Goal: Consume media (video, audio): Consume media (video, audio)

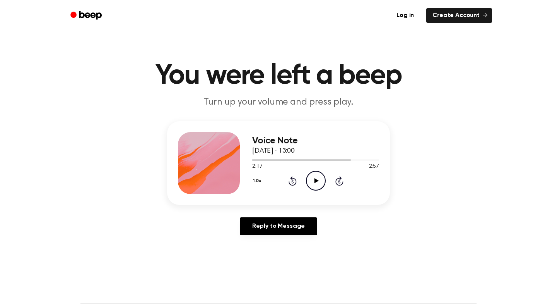
click at [321, 181] on icon "Play Audio" at bounding box center [316, 181] width 20 height 20
click at [292, 179] on icon at bounding box center [293, 180] width 8 height 9
click at [293, 178] on icon at bounding box center [293, 180] width 8 height 9
click at [307, 182] on icon "Pause Audio" at bounding box center [316, 181] width 20 height 20
click at [312, 182] on icon "Play Audio" at bounding box center [316, 181] width 20 height 20
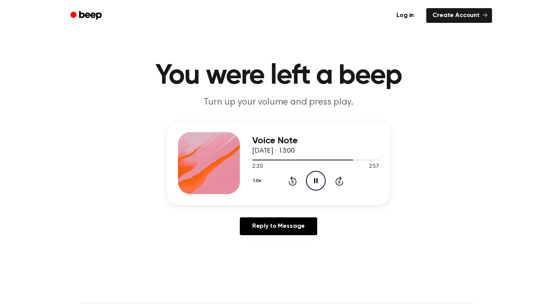
click at [293, 183] on icon at bounding box center [292, 181] width 2 height 3
click at [309, 184] on icon "Pause Audio" at bounding box center [316, 181] width 20 height 20
click at [309, 184] on icon "Play Audio" at bounding box center [316, 181] width 20 height 20
click at [311, 183] on icon "Pause Audio" at bounding box center [316, 181] width 20 height 20
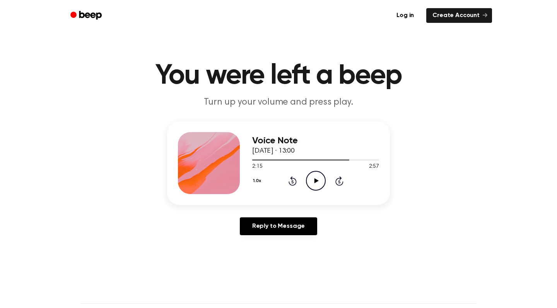
click at [290, 182] on icon "Rewind 5 seconds" at bounding box center [292, 181] width 9 height 10
click at [293, 182] on icon "Rewind 5 seconds" at bounding box center [292, 181] width 9 height 10
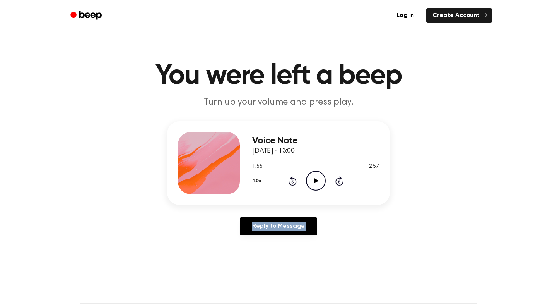
click at [293, 182] on icon "Rewind 5 seconds" at bounding box center [292, 181] width 9 height 10
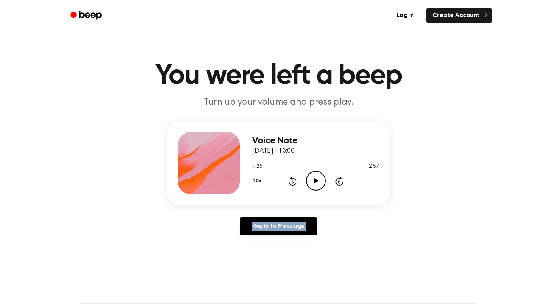
click at [293, 182] on icon "Rewind 5 seconds" at bounding box center [292, 181] width 9 height 10
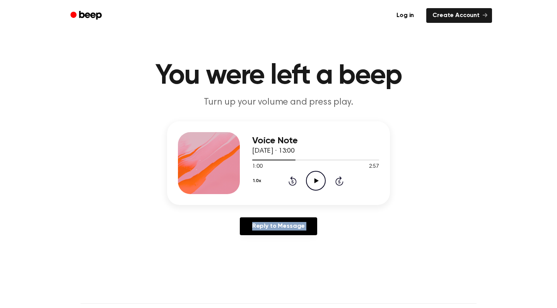
click at [293, 182] on icon "Rewind 5 seconds" at bounding box center [292, 181] width 9 height 10
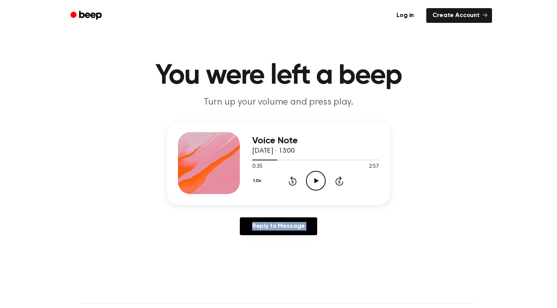
click at [293, 182] on icon "Rewind 5 seconds" at bounding box center [292, 181] width 9 height 10
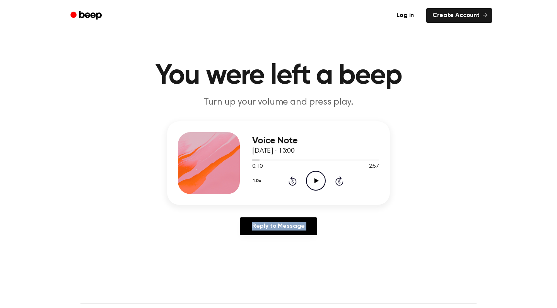
click at [293, 182] on icon "Rewind 5 seconds" at bounding box center [292, 181] width 9 height 10
click at [339, 181] on icon "Skip 5 seconds" at bounding box center [339, 181] width 9 height 10
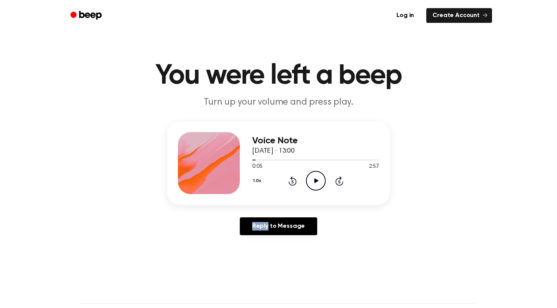
click at [339, 181] on icon "Skip 5 seconds" at bounding box center [339, 181] width 9 height 10
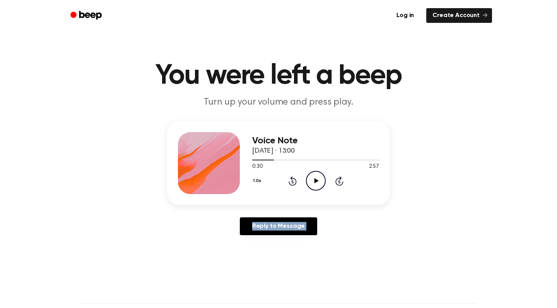
click at [339, 181] on icon "Skip 5 seconds" at bounding box center [339, 181] width 9 height 10
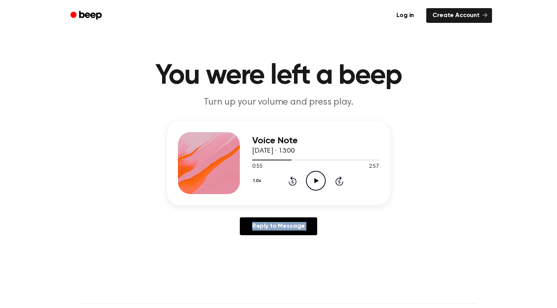
click at [339, 181] on icon "Skip 5 seconds" at bounding box center [339, 181] width 9 height 10
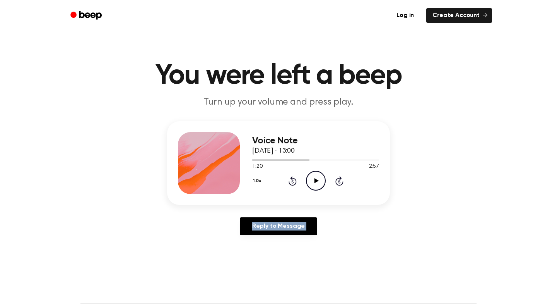
click at [339, 181] on icon "Skip 5 seconds" at bounding box center [339, 181] width 9 height 10
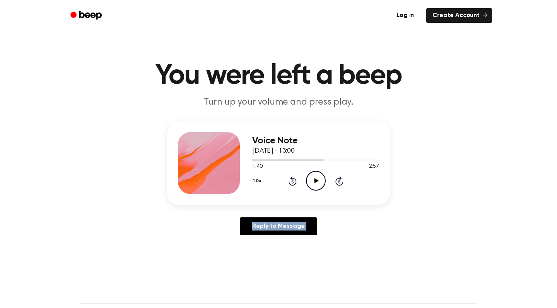
click at [339, 181] on icon "Skip 5 seconds" at bounding box center [339, 181] width 9 height 10
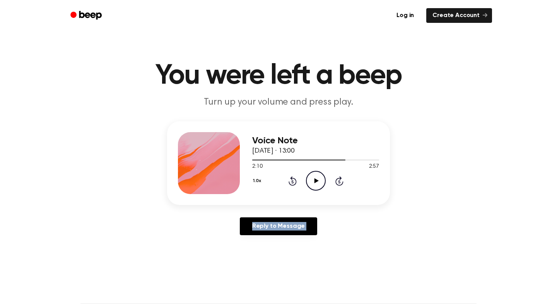
click at [339, 181] on icon "Skip 5 seconds" at bounding box center [339, 181] width 9 height 10
click at [317, 181] on icon at bounding box center [316, 180] width 4 height 5
click at [315, 186] on icon "Pause Audio" at bounding box center [316, 181] width 20 height 20
click at [316, 174] on icon "Pause Audio" at bounding box center [316, 181] width 20 height 20
click at [320, 180] on icon "Pause Audio" at bounding box center [316, 181] width 20 height 20
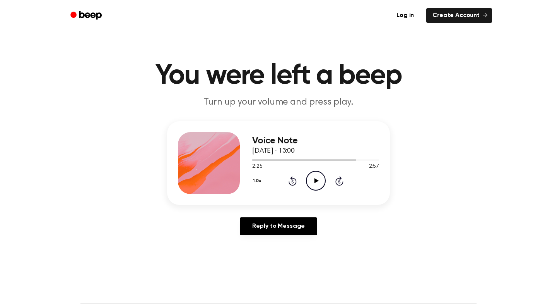
click at [297, 182] on div "1.0x Rewind 5 seconds Play Audio Skip 5 seconds" at bounding box center [315, 181] width 127 height 20
click at [291, 181] on icon "Rewind 5 seconds" at bounding box center [292, 181] width 9 height 10
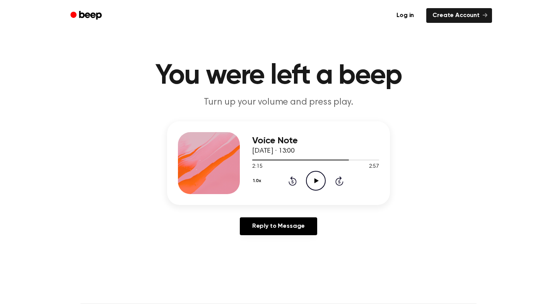
click at [348, 226] on div "Reply to Message" at bounding box center [278, 229] width 223 height 24
click at [313, 183] on icon "Play Audio" at bounding box center [316, 181] width 20 height 20
click at [313, 180] on icon "Play Audio" at bounding box center [316, 181] width 20 height 20
click at [313, 180] on icon "Pause Audio" at bounding box center [316, 181] width 20 height 20
